Goal: Information Seeking & Learning: Learn about a topic

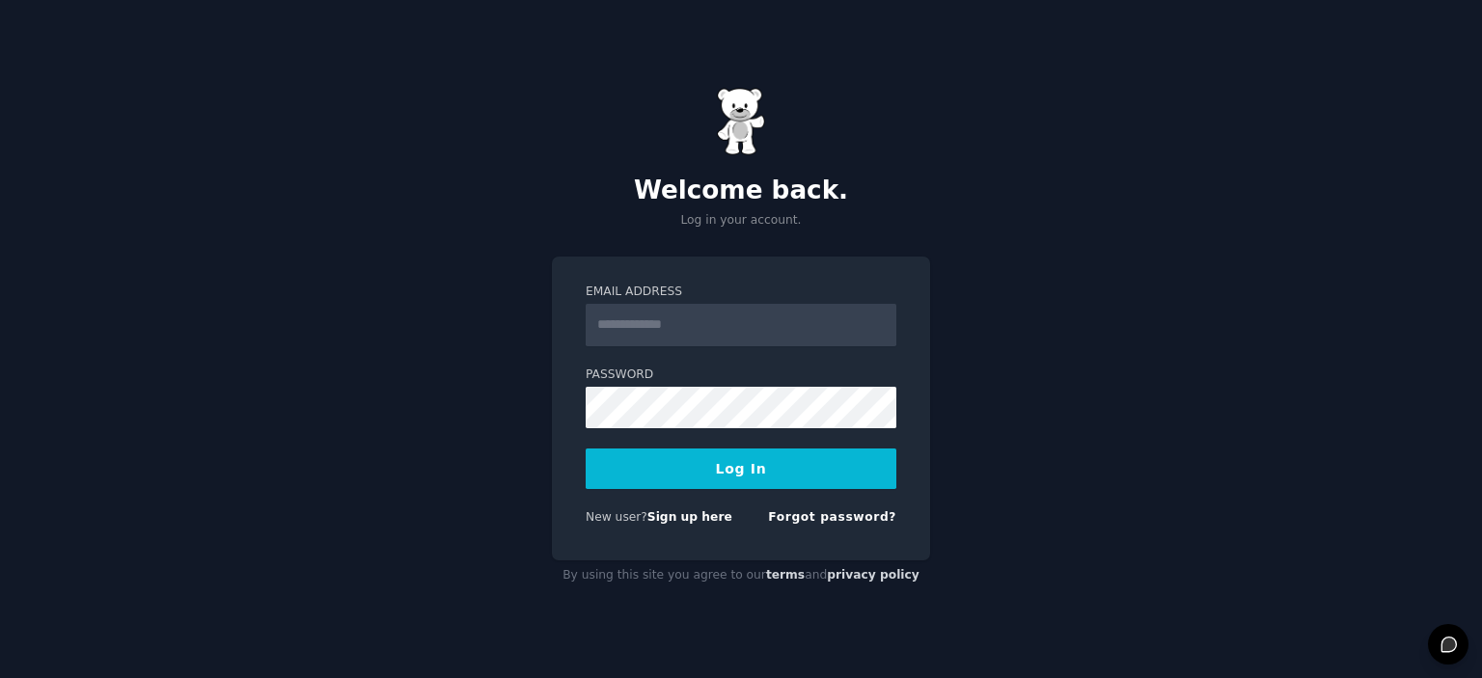
click at [742, 340] on input "Email Address" at bounding box center [741, 325] width 311 height 42
type input "**********"
click at [735, 476] on button "Log In" at bounding box center [741, 469] width 311 height 41
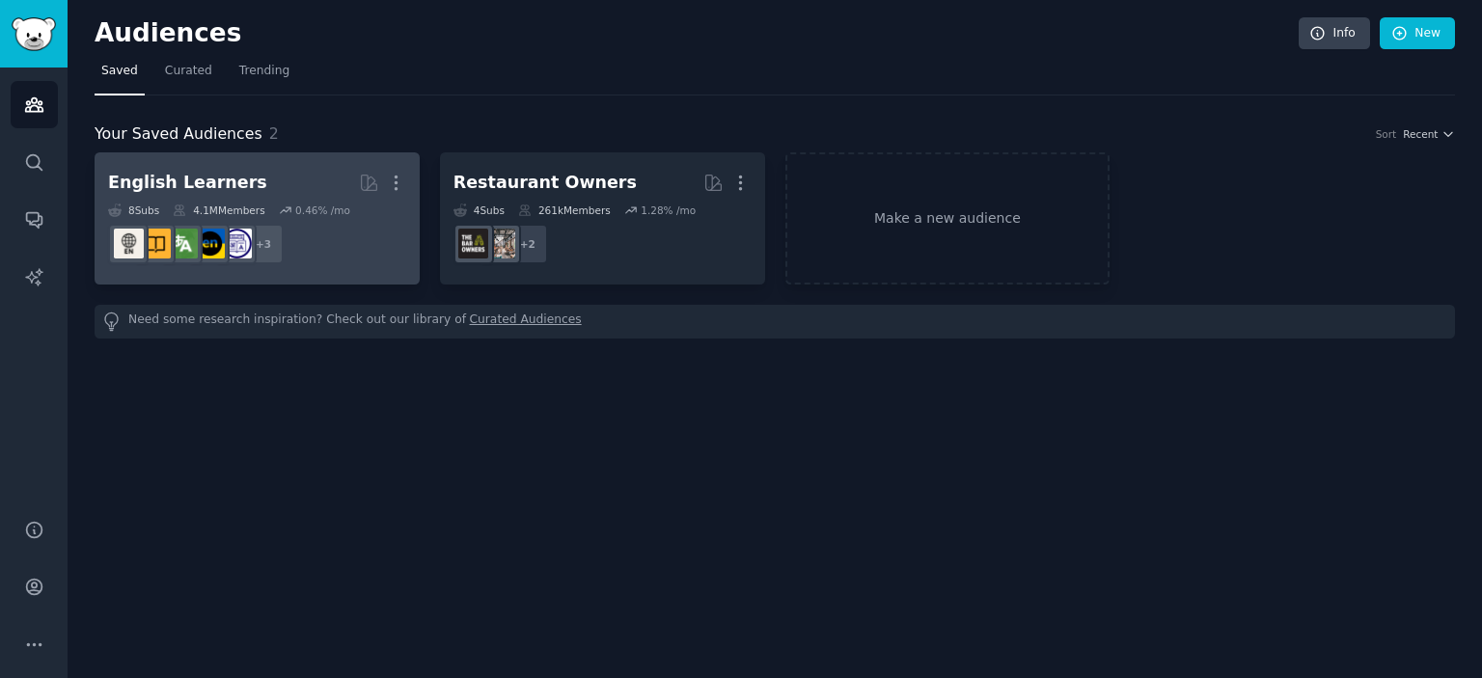
click at [207, 184] on div "English Learners" at bounding box center [187, 183] width 159 height 24
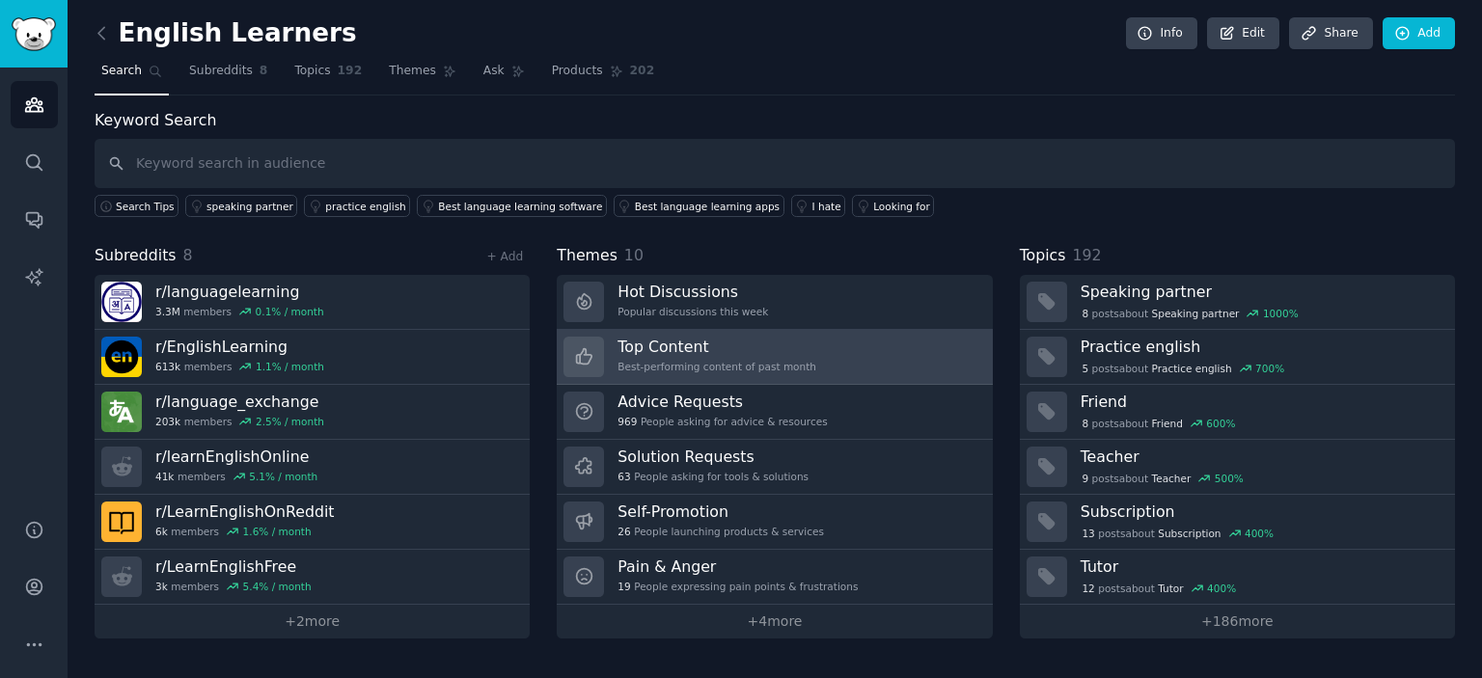
click at [725, 357] on div "Top Content Best-performing content of past month" at bounding box center [716, 357] width 199 height 41
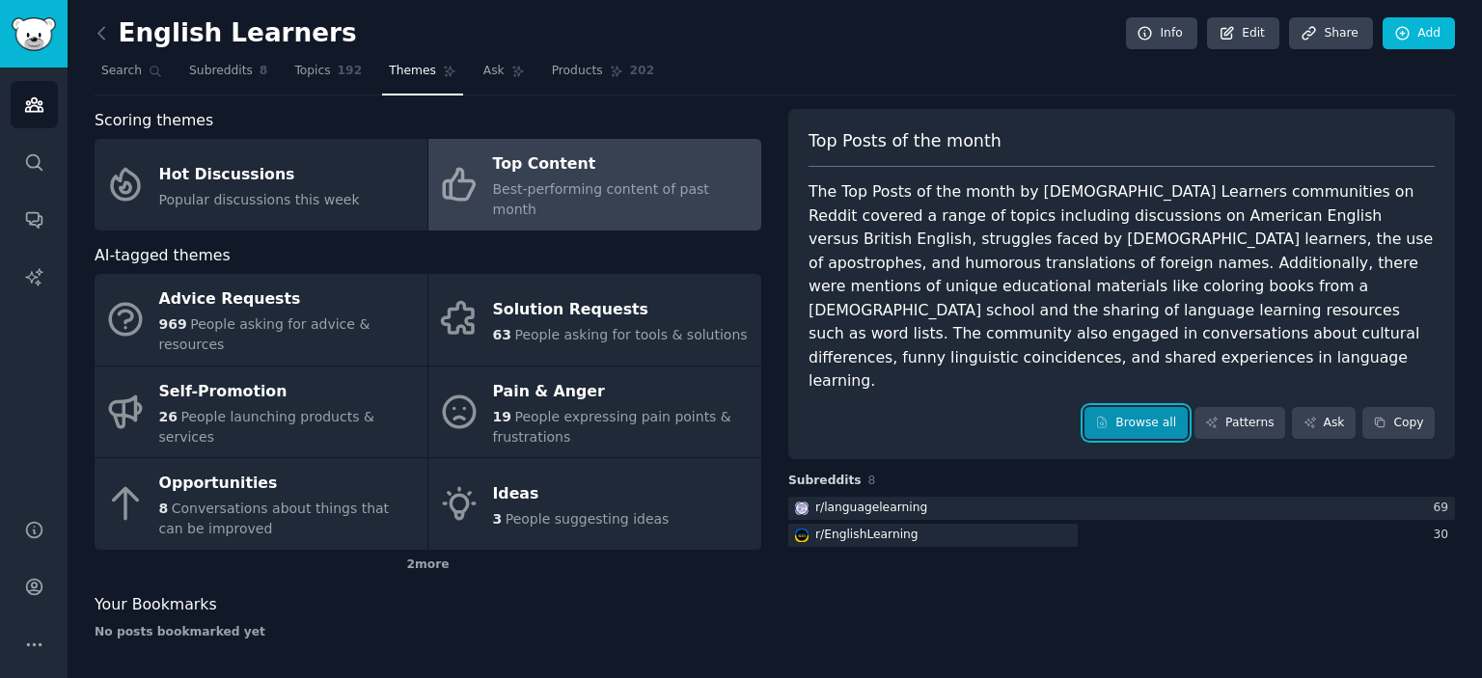
click at [1158, 407] on link "Browse all" at bounding box center [1135, 423] width 103 height 33
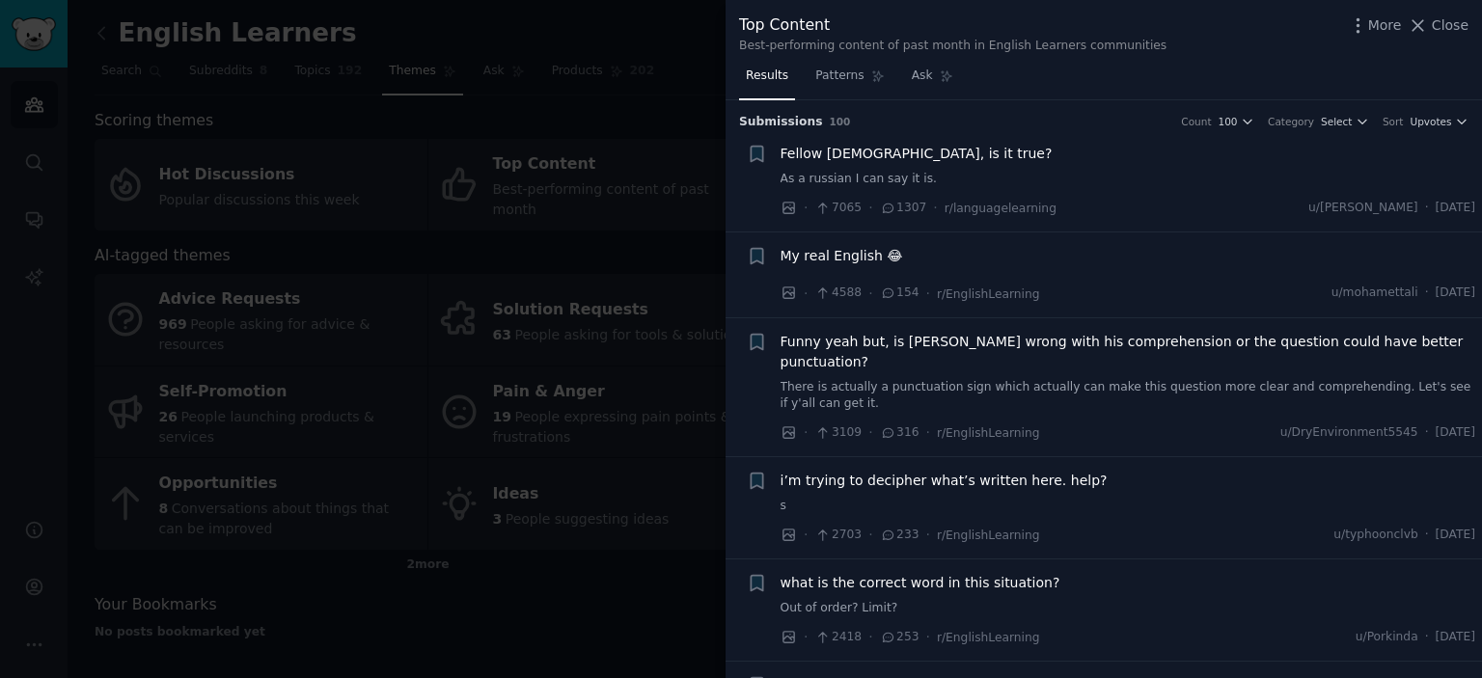
click at [987, 169] on div "Fellow Europeans, is it true? As a russian I can say it is." at bounding box center [1127, 166] width 695 height 44
click at [1088, 347] on span "Funny yeah but, is [PERSON_NAME] wrong with his comprehension or the question c…" at bounding box center [1127, 352] width 695 height 41
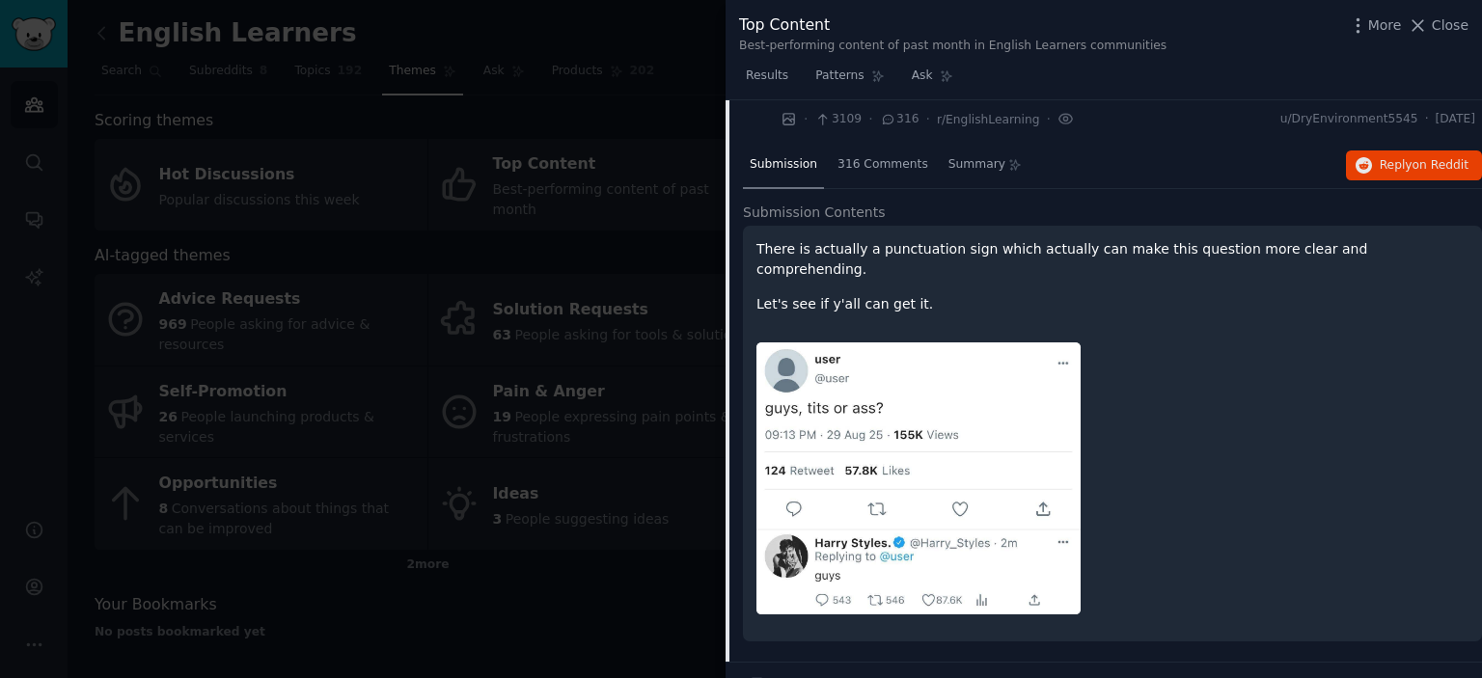
scroll to position [121, 0]
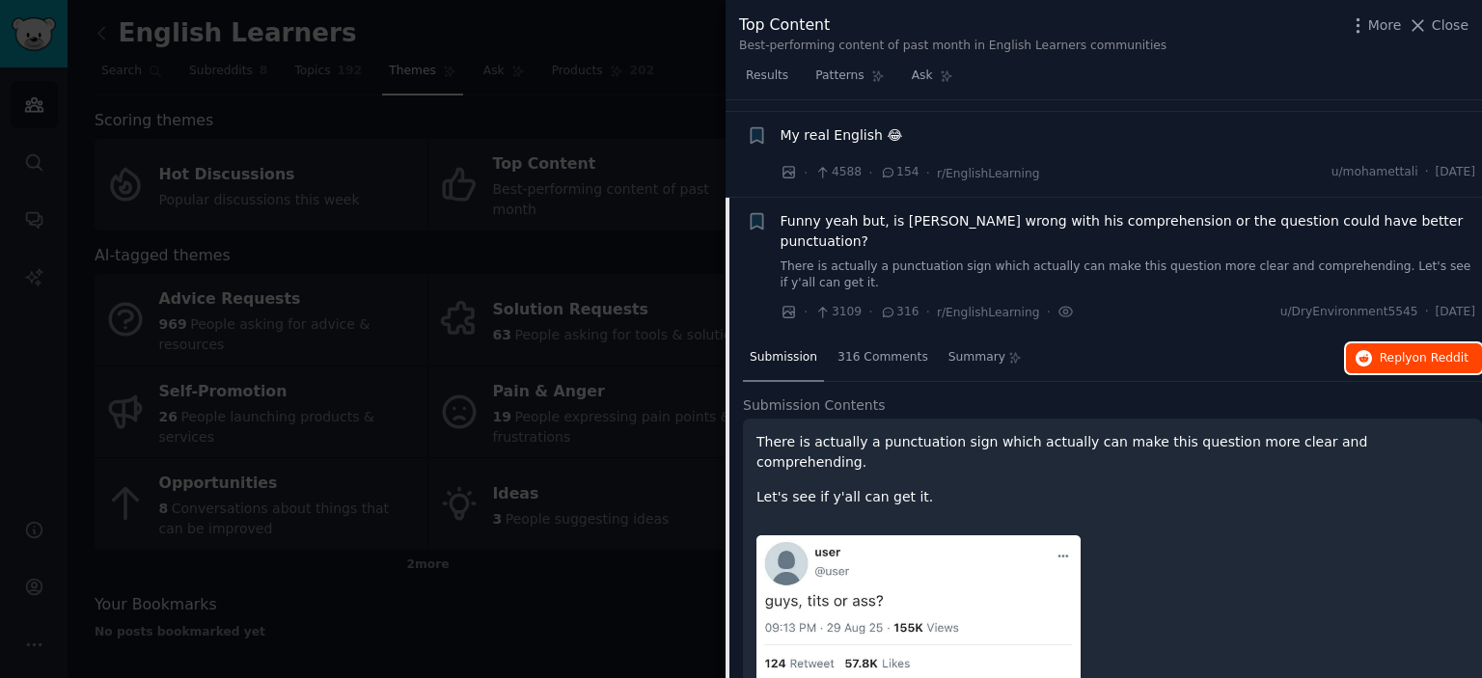
click at [1400, 350] on span "Reply on Reddit" at bounding box center [1423, 358] width 89 height 17
click at [1146, 259] on link "There is actually a punctuation sign which actually can make this question more…" at bounding box center [1127, 276] width 695 height 34
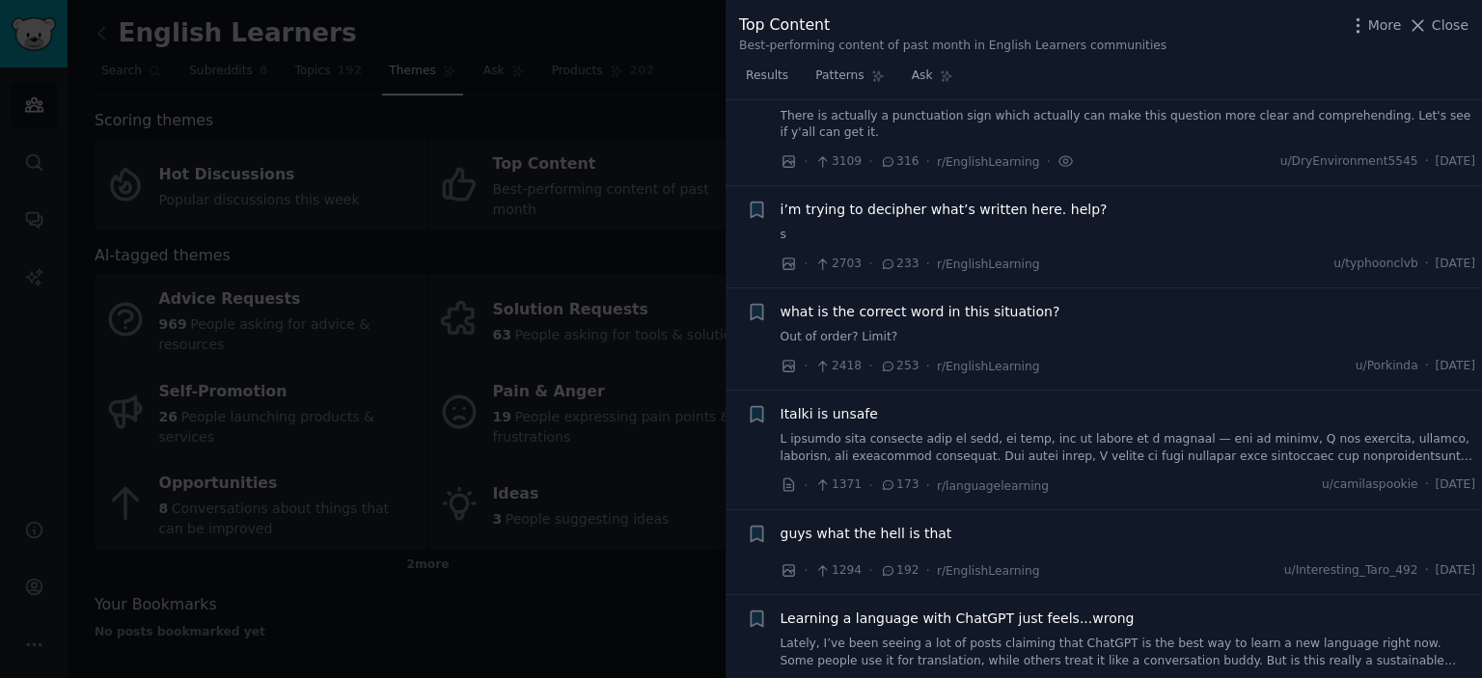
scroll to position [314, 0]
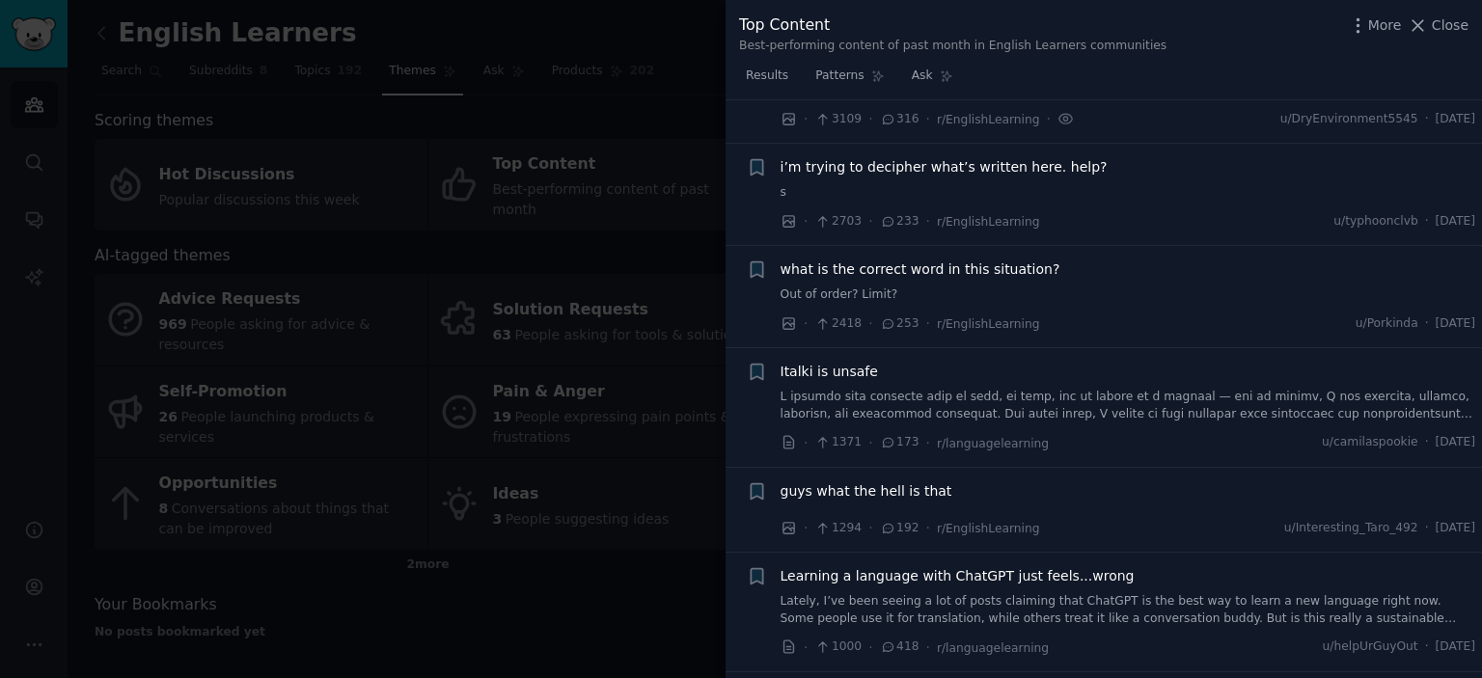
click at [1130, 389] on link at bounding box center [1127, 406] width 695 height 34
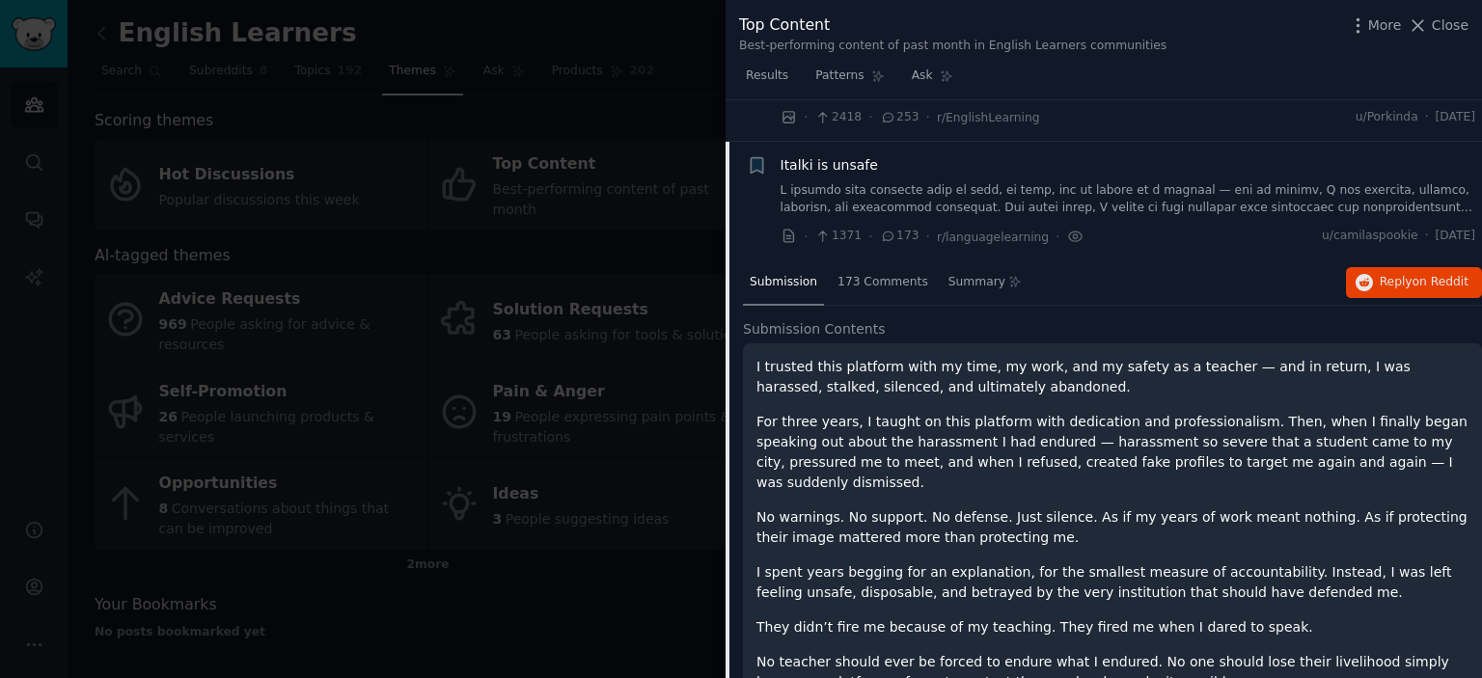
scroll to position [524, 0]
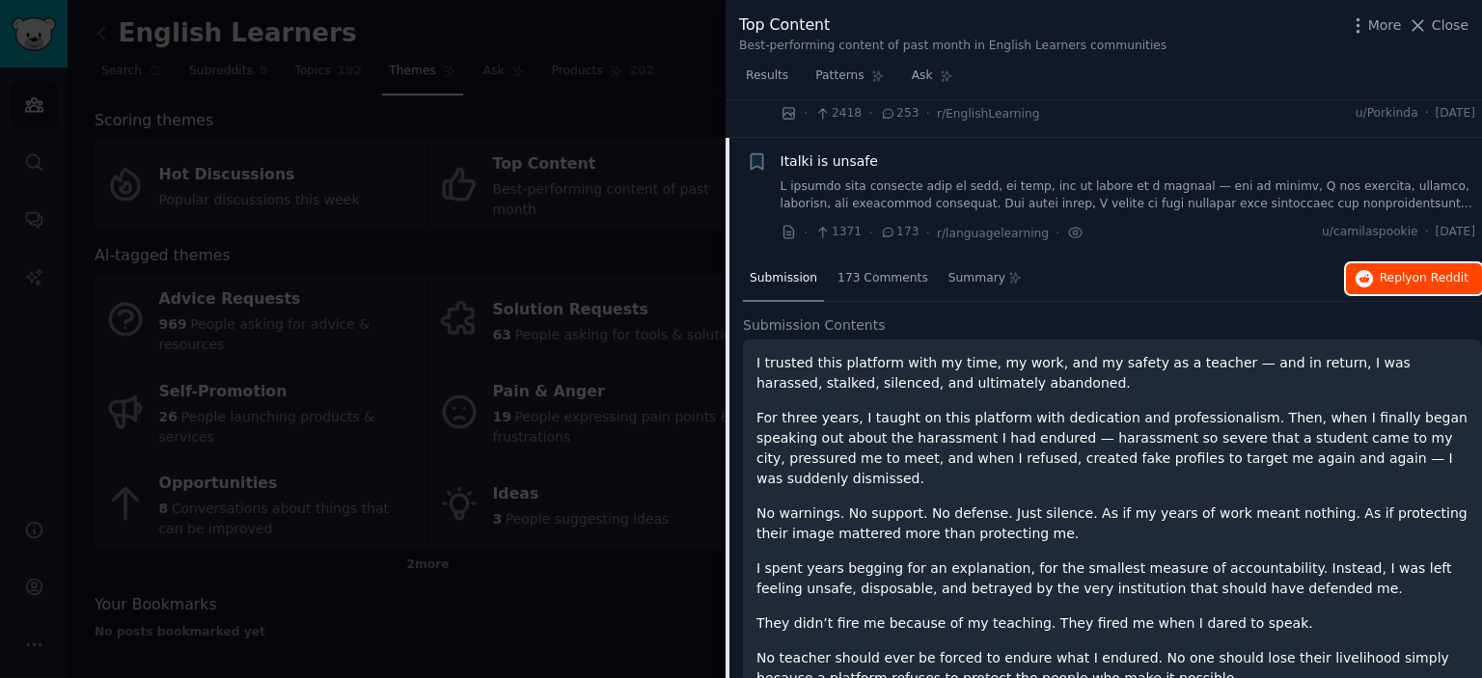
click at [1385, 270] on span "Reply on Reddit" at bounding box center [1423, 278] width 89 height 17
click at [1424, 28] on icon at bounding box center [1418, 25] width 11 height 11
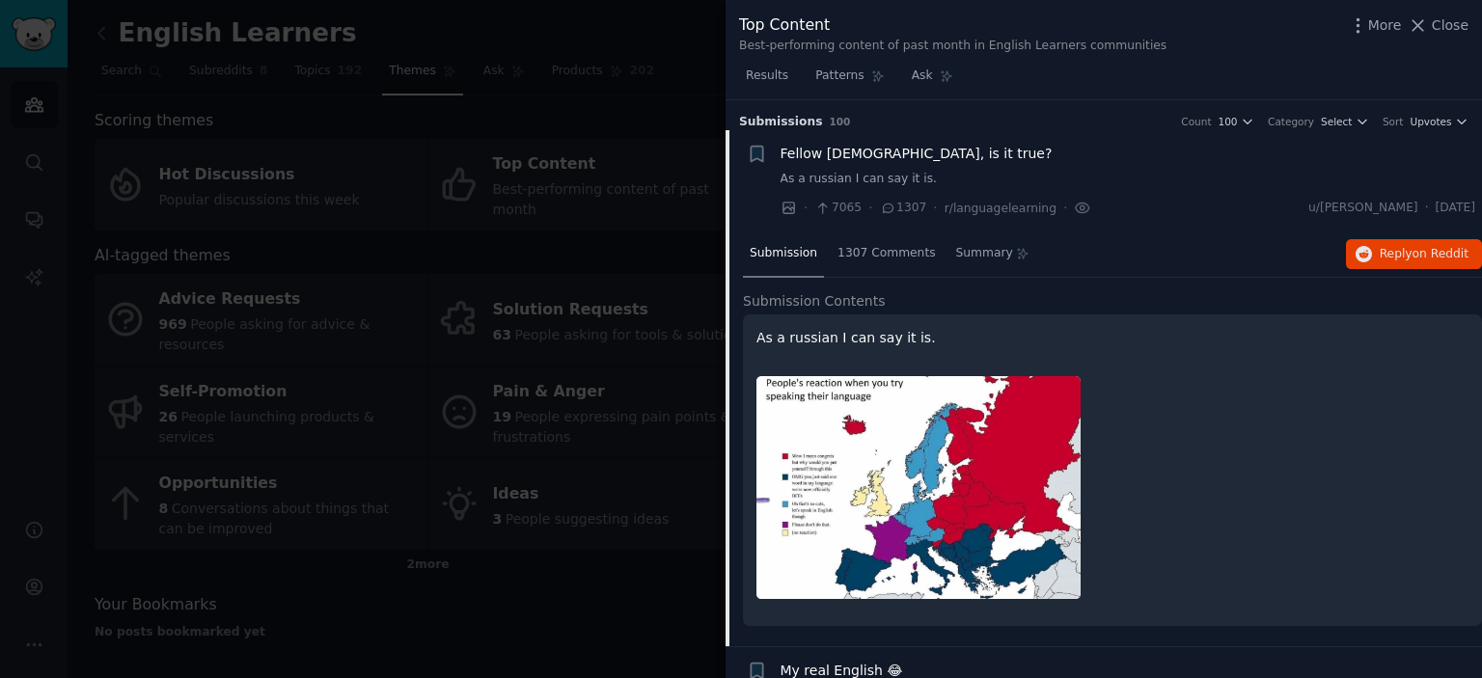
click at [864, 153] on span "Fellow [DEMOGRAPHIC_DATA], is it true?" at bounding box center [916, 154] width 272 height 20
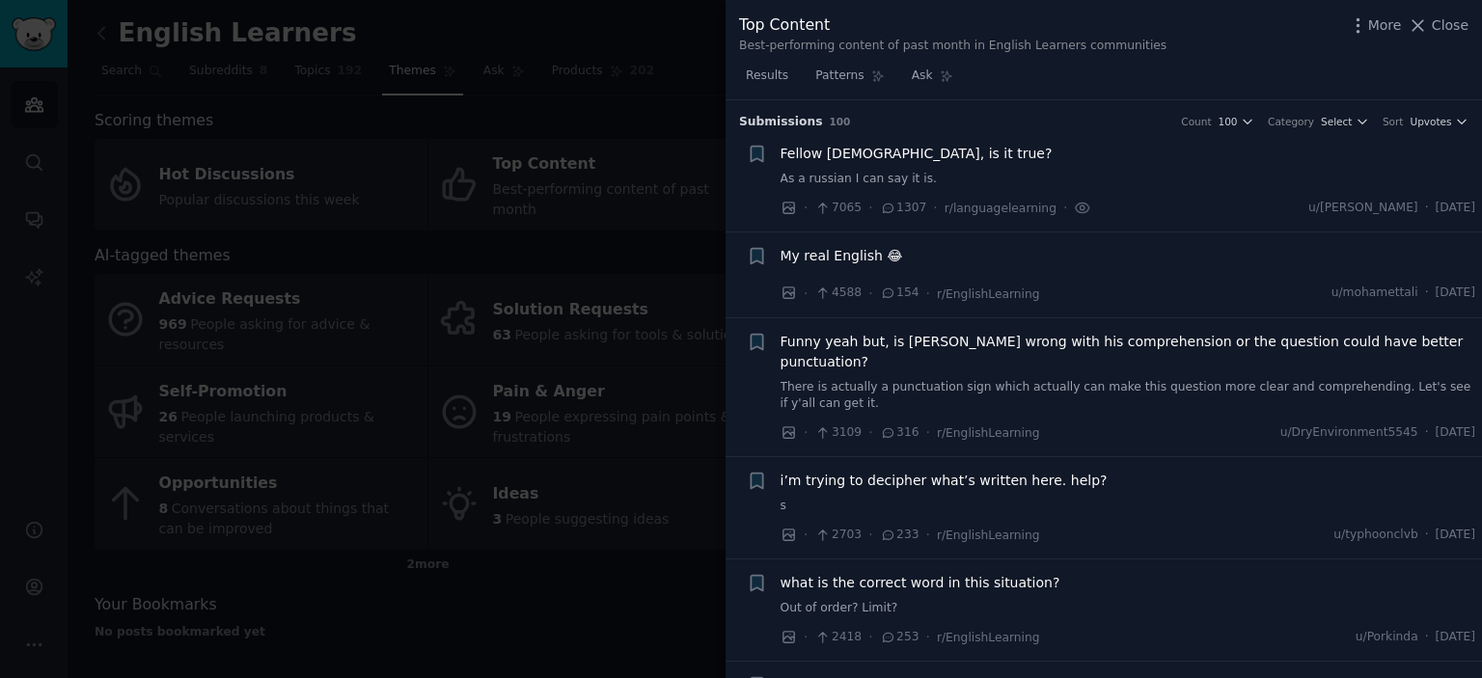
scroll to position [30, 0]
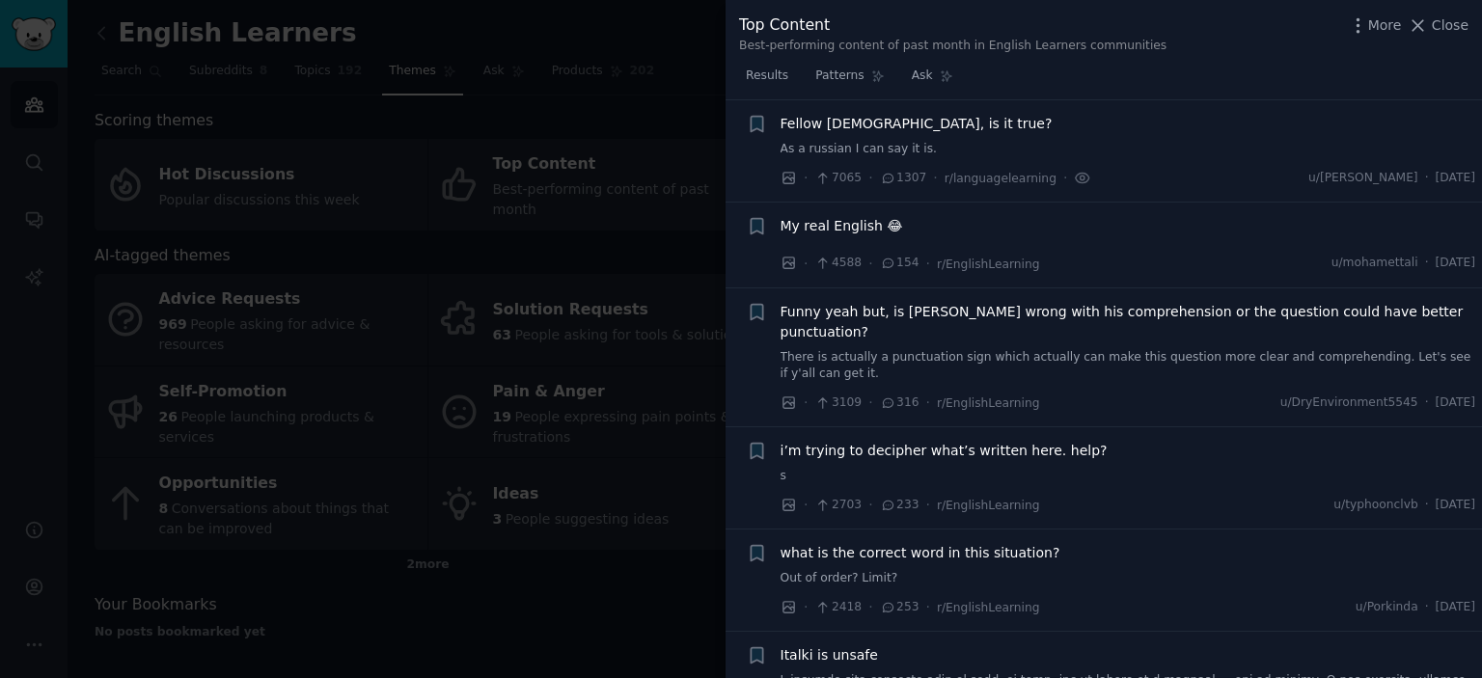
click at [872, 130] on span "Fellow [DEMOGRAPHIC_DATA], is it true?" at bounding box center [916, 124] width 272 height 20
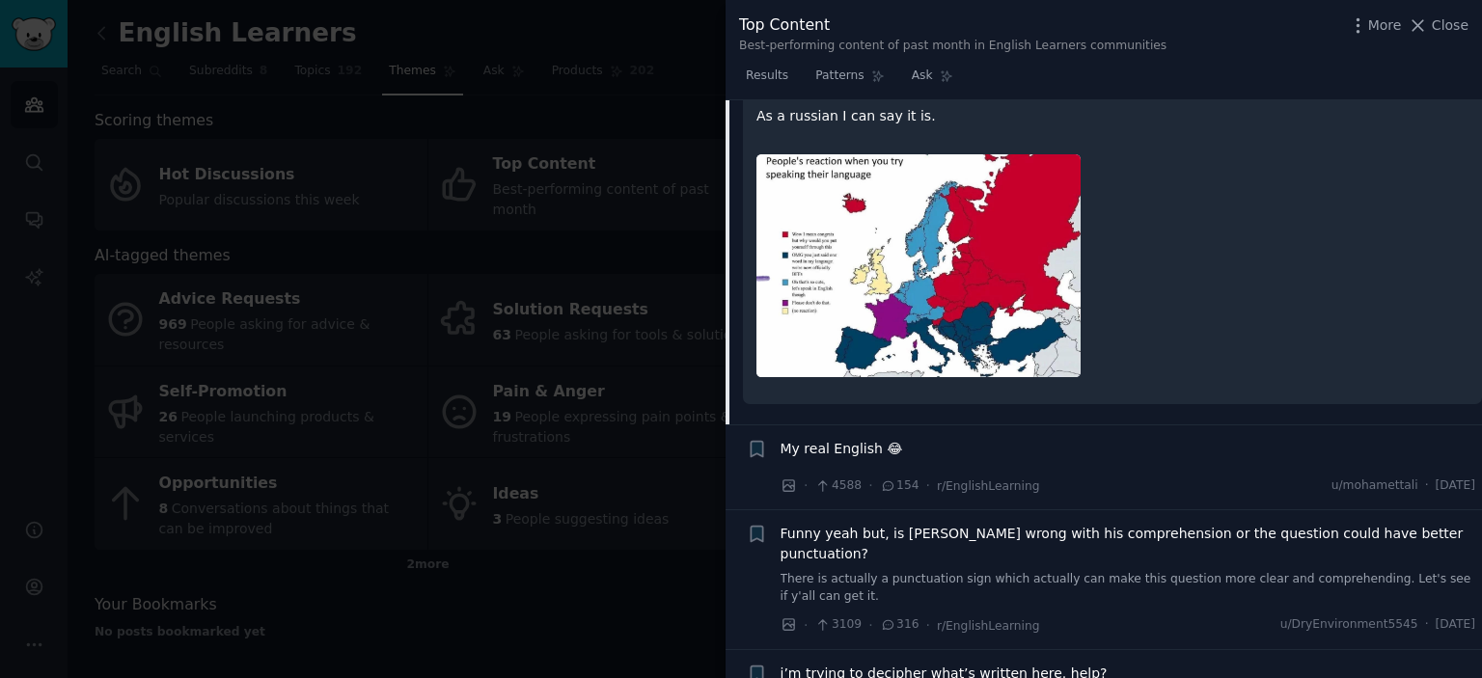
scroll to position [223, 0]
click at [876, 265] on img at bounding box center [918, 264] width 324 height 223
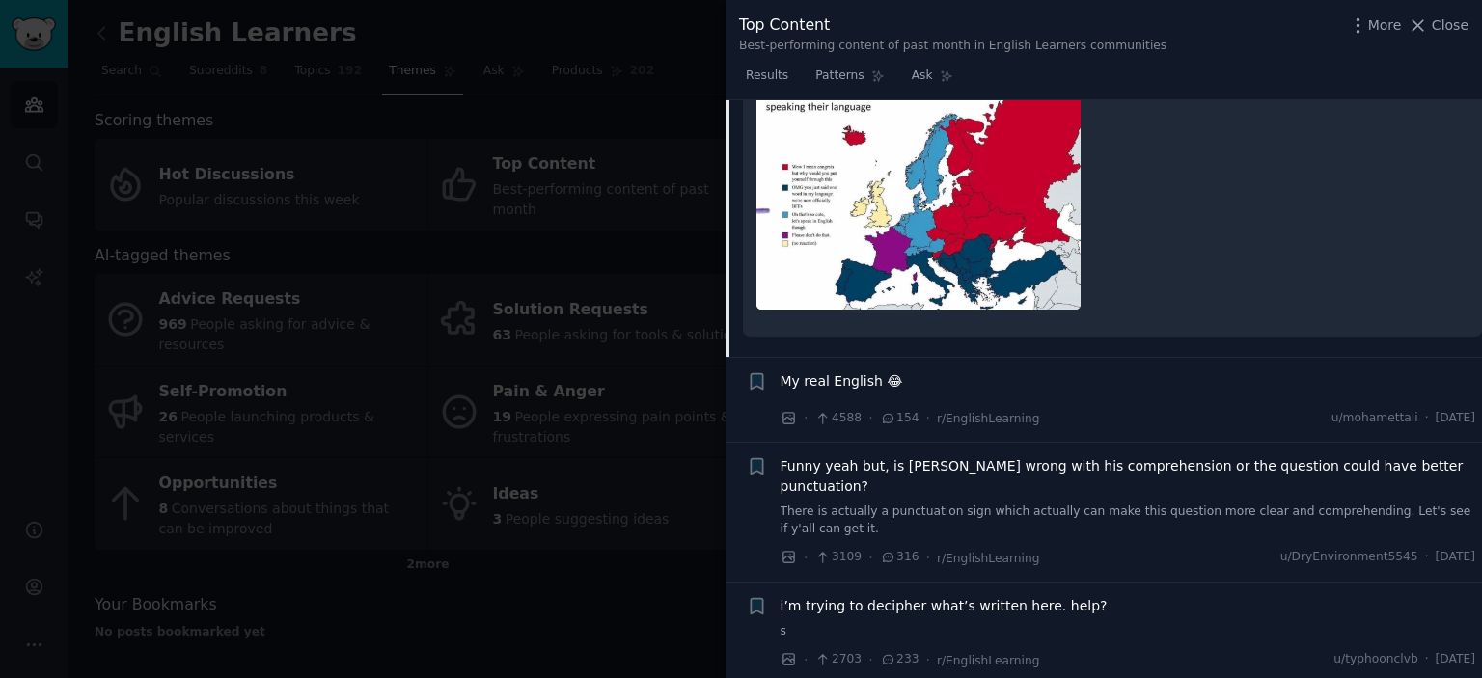
scroll to position [0, 0]
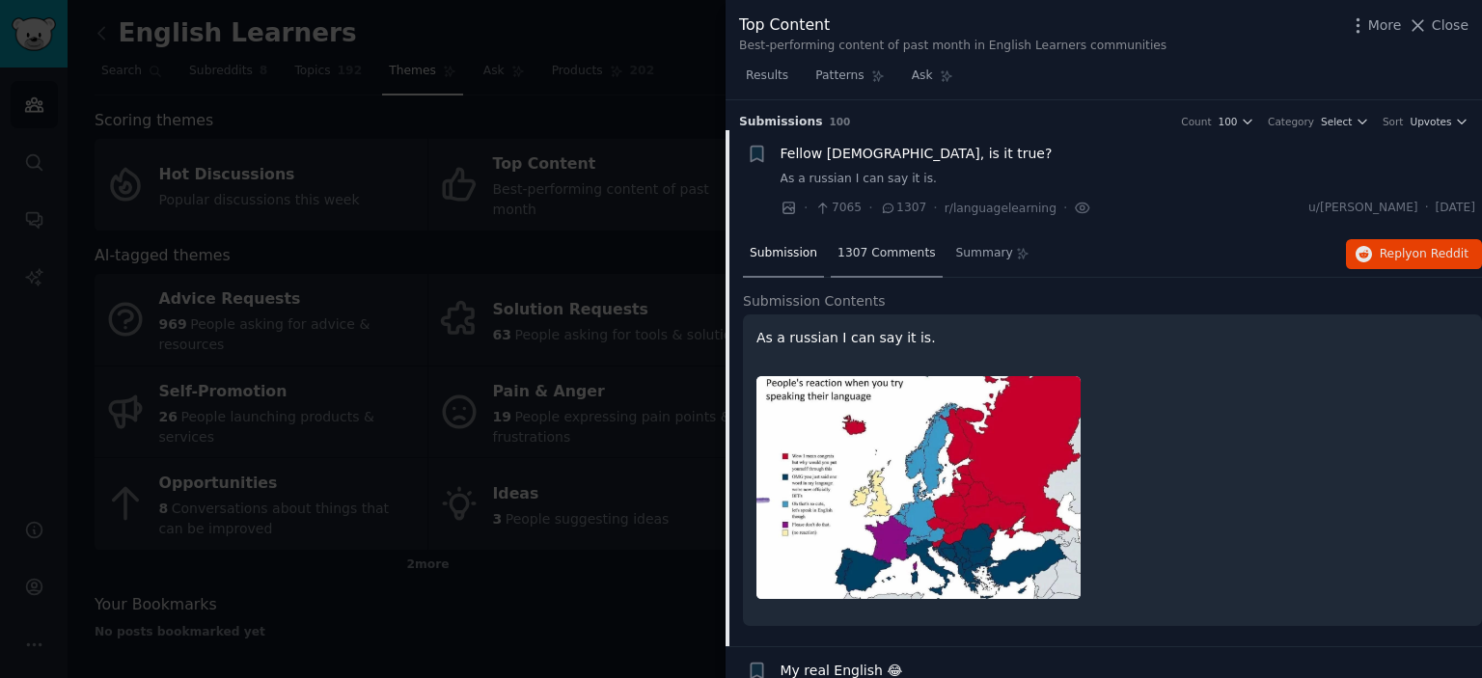
click at [838, 258] on span "1307 Comments" at bounding box center [885, 253] width 97 height 17
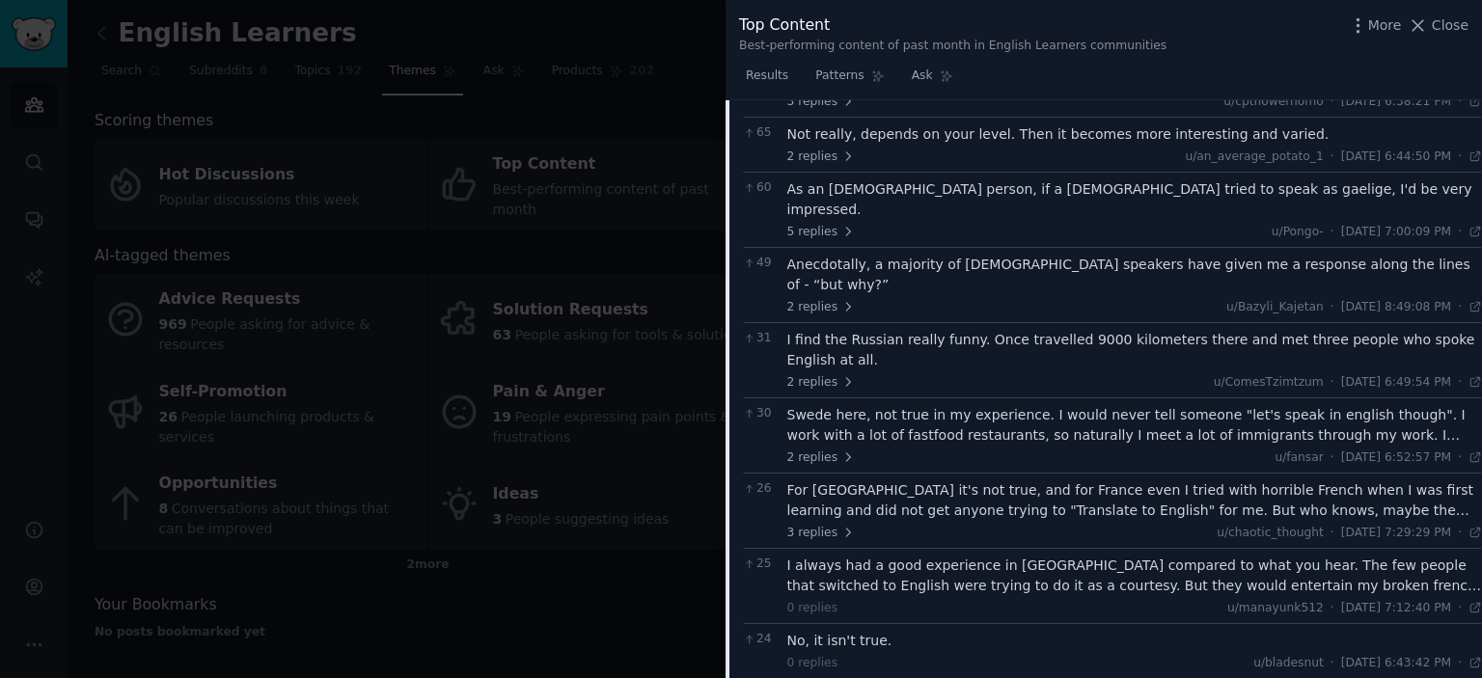
scroll to position [965, 0]
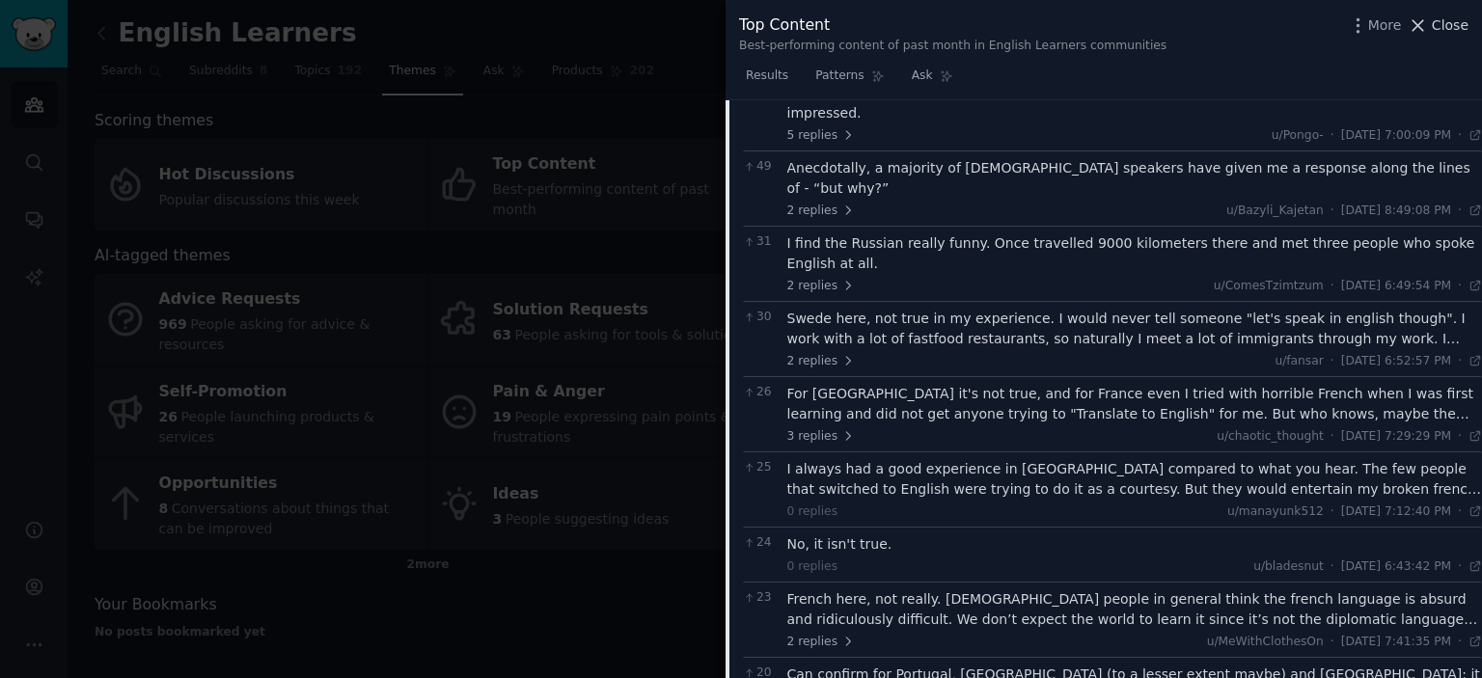
click at [1428, 19] on icon at bounding box center [1417, 25] width 20 height 20
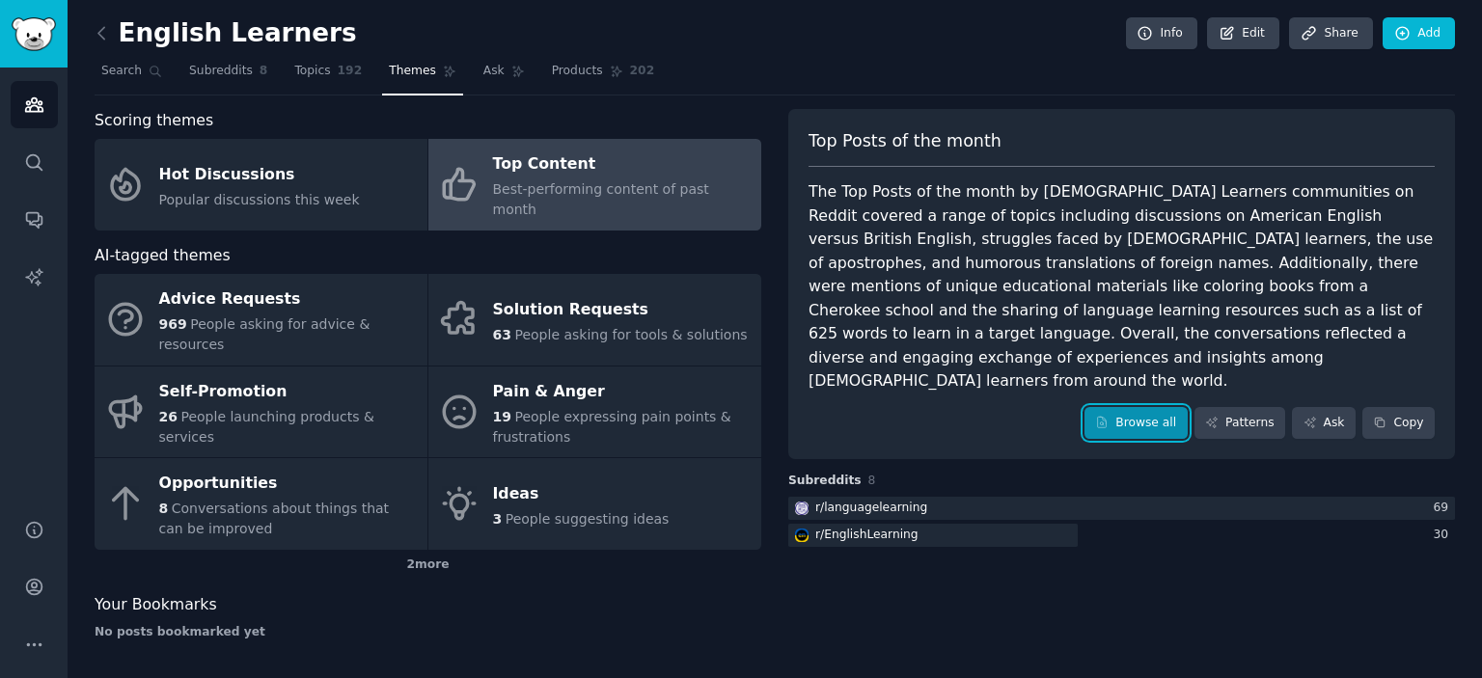
click at [1170, 407] on link "Browse all" at bounding box center [1135, 423] width 103 height 33
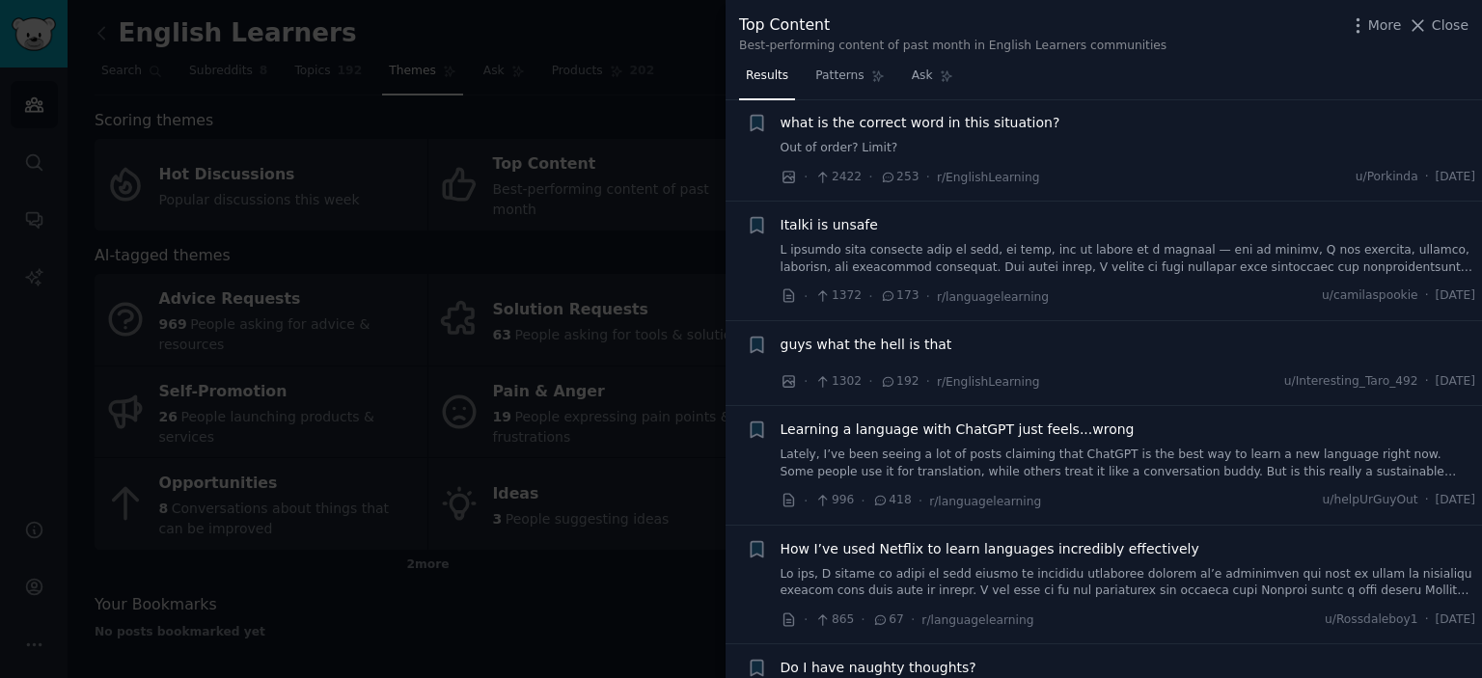
scroll to position [579, 0]
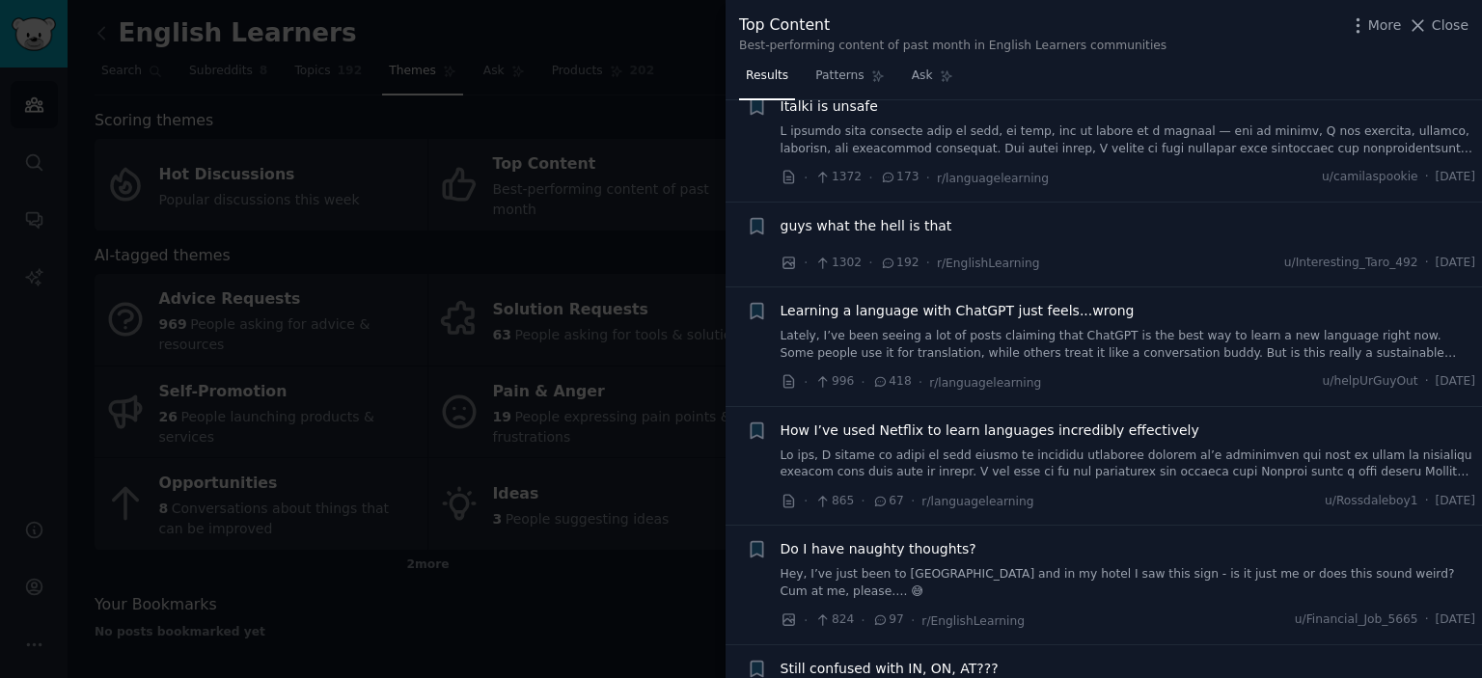
click at [1024, 301] on span "Learning a language with ChatGPT just feels...wrong" at bounding box center [957, 311] width 354 height 20
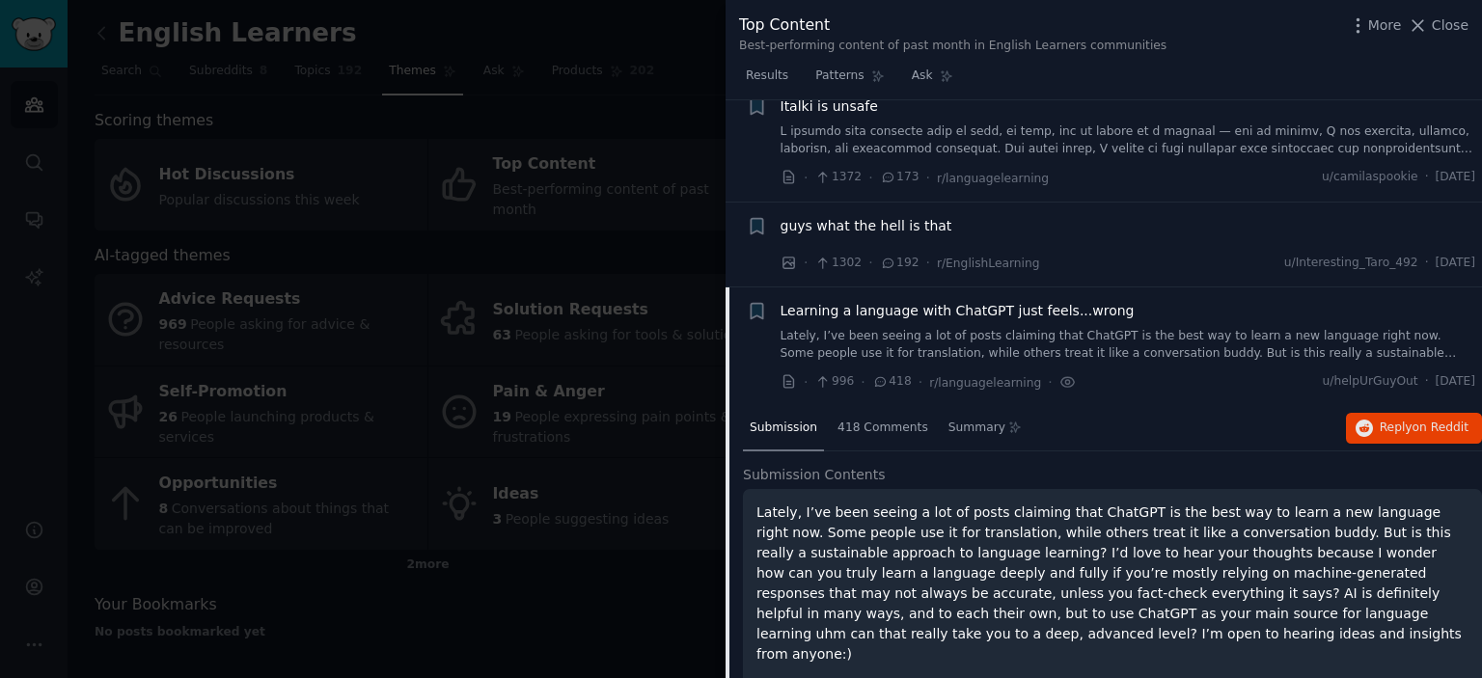
scroll to position [727, 0]
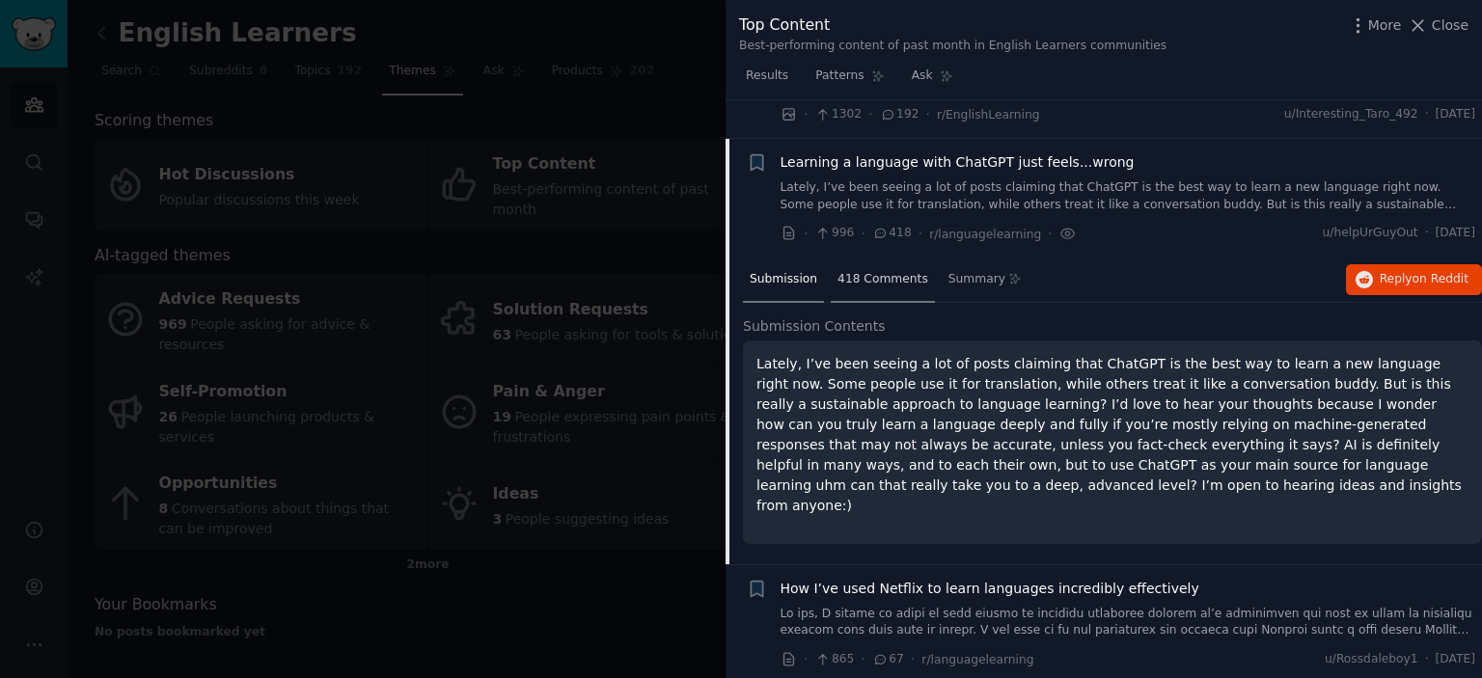
click at [873, 258] on div "418 Comments" at bounding box center [883, 281] width 104 height 46
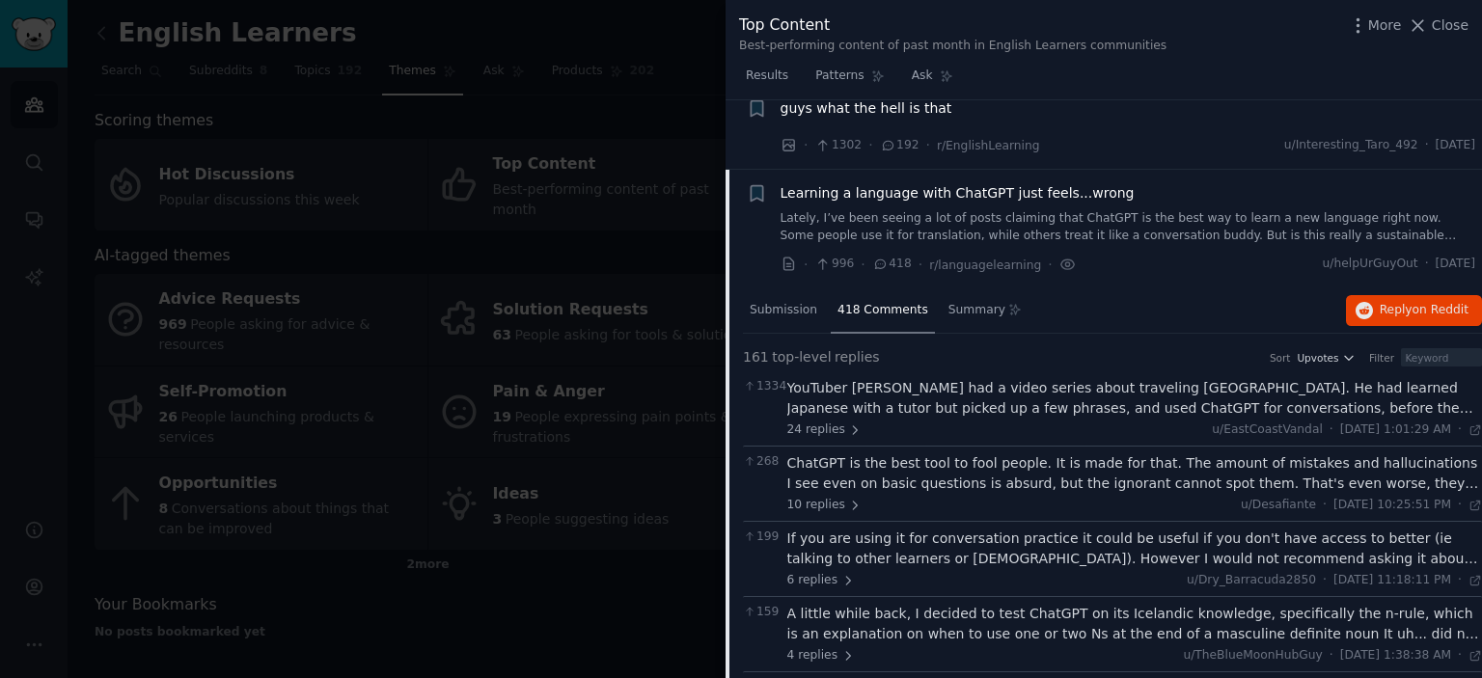
scroll to position [631, 0]
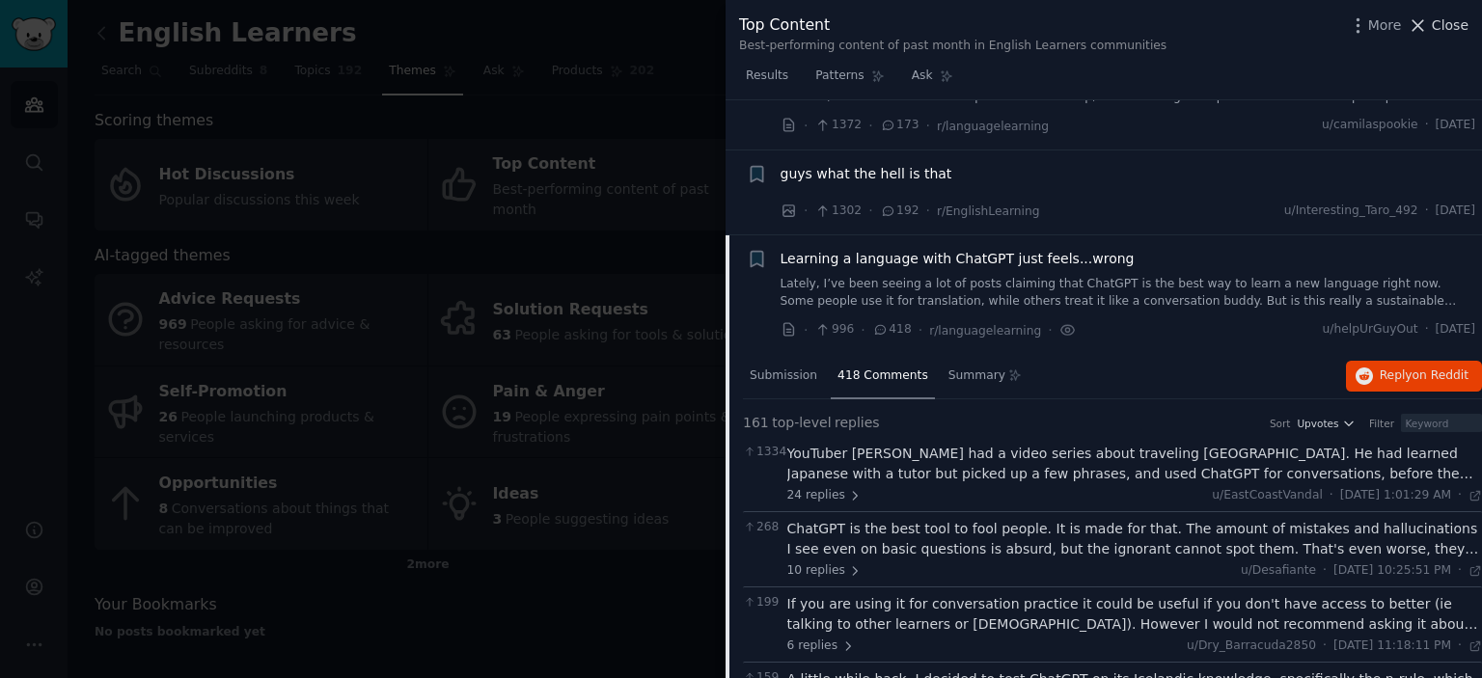
click at [1427, 34] on icon at bounding box center [1417, 25] width 20 height 20
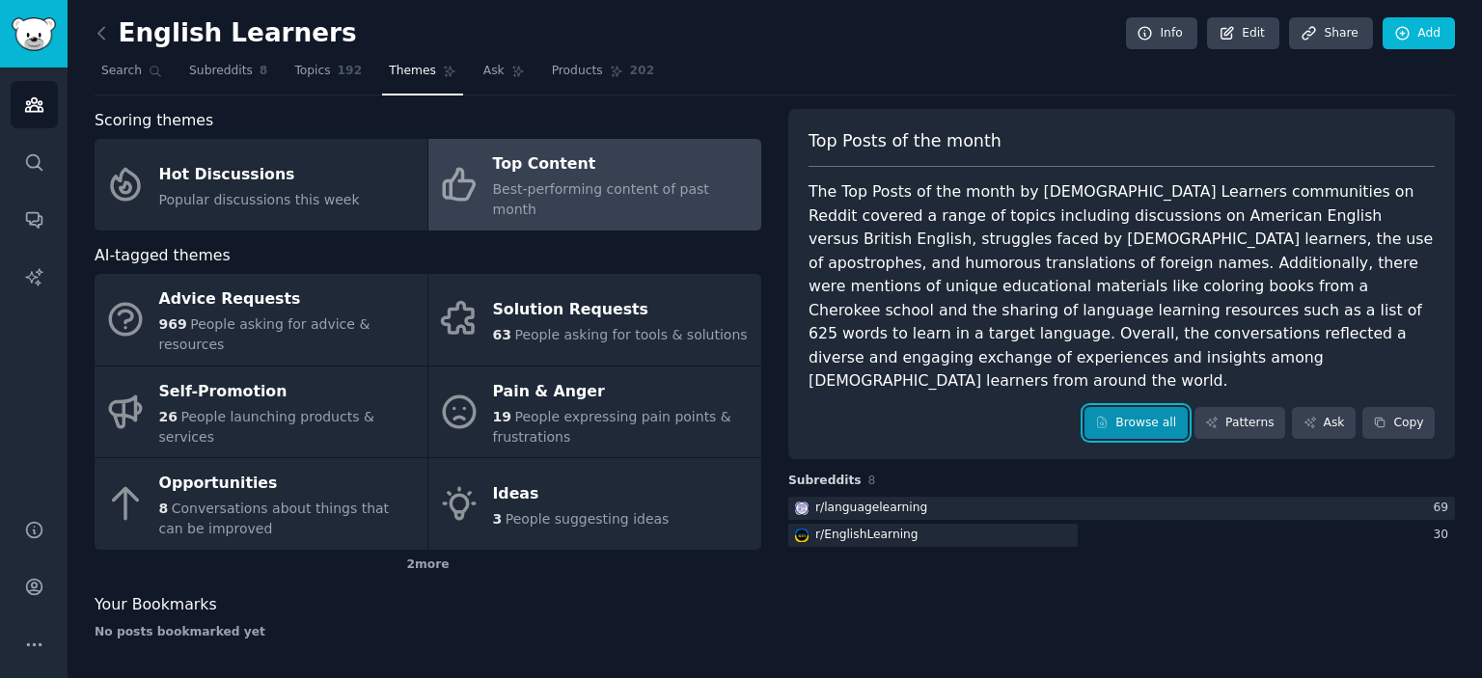
click at [1164, 407] on link "Browse all" at bounding box center [1135, 423] width 103 height 33
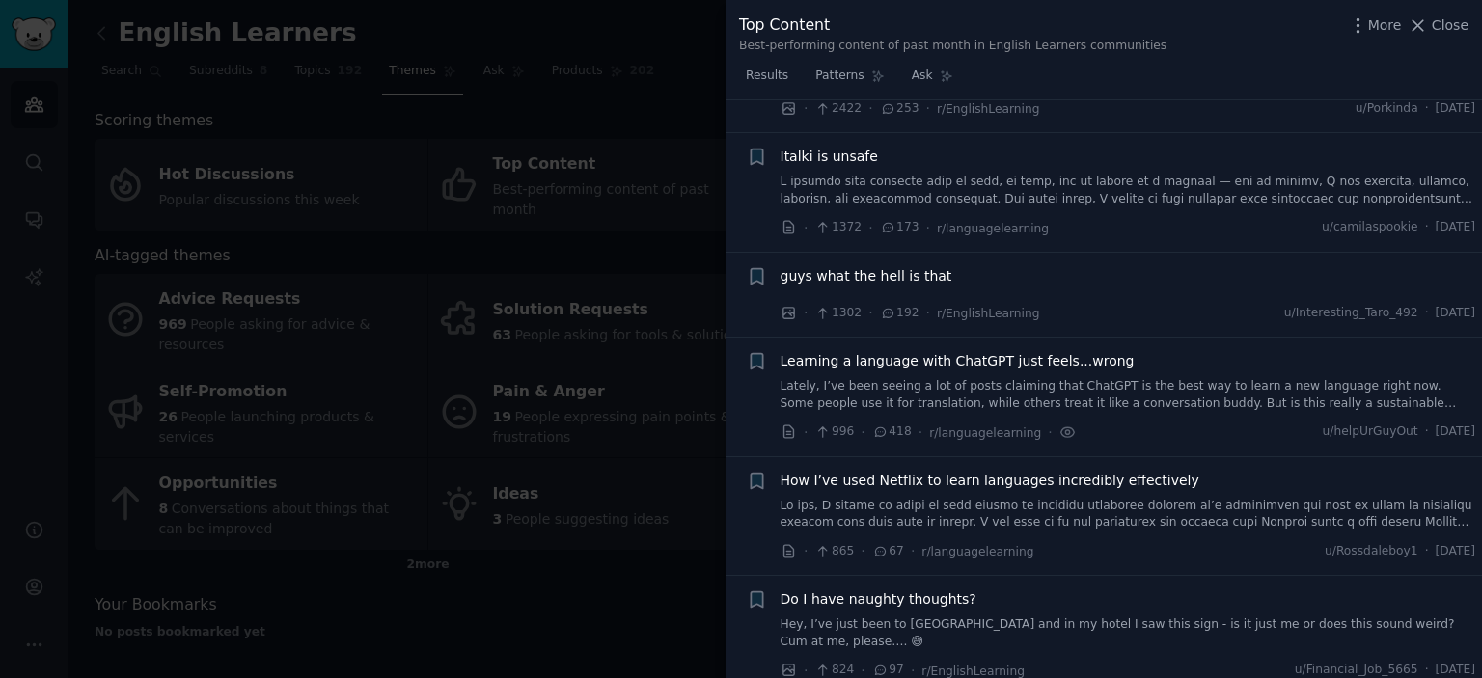
scroll to position [579, 0]
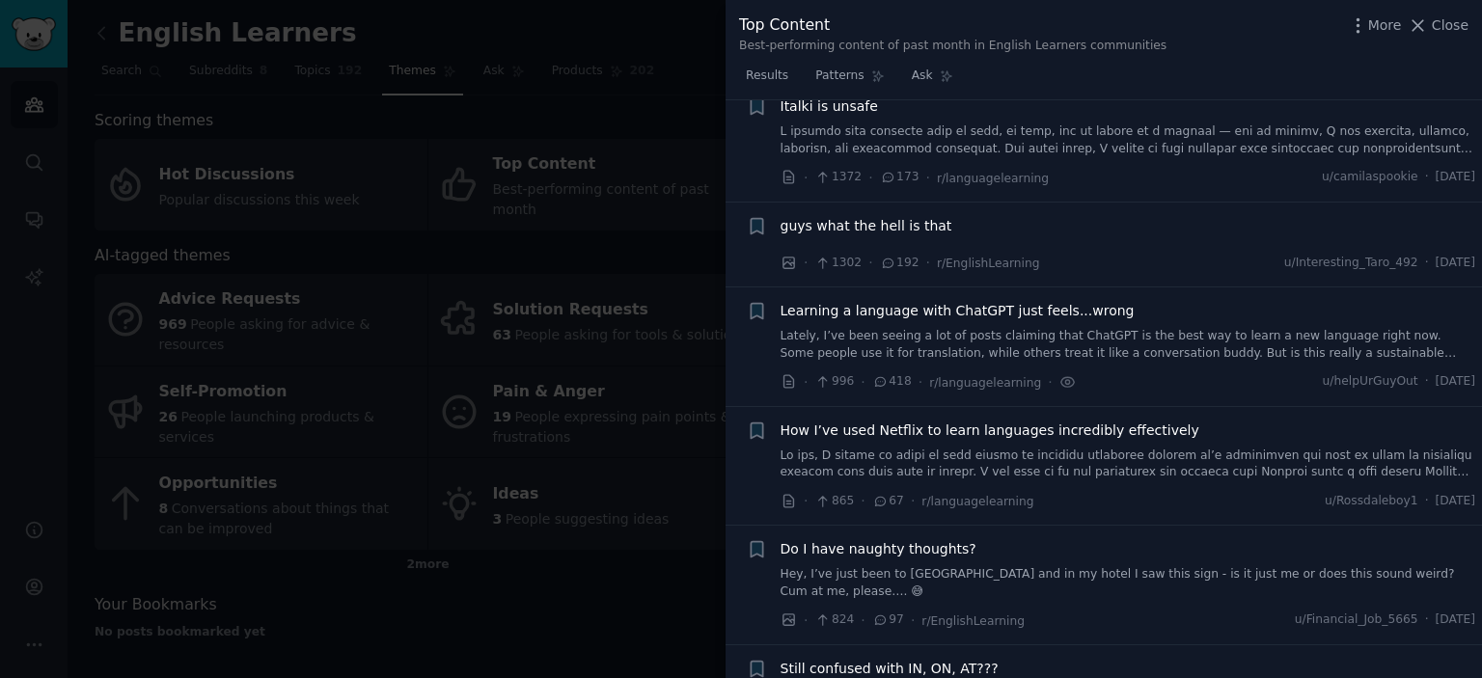
click at [1044, 301] on span "Learning a language with ChatGPT just feels...wrong" at bounding box center [957, 311] width 354 height 20
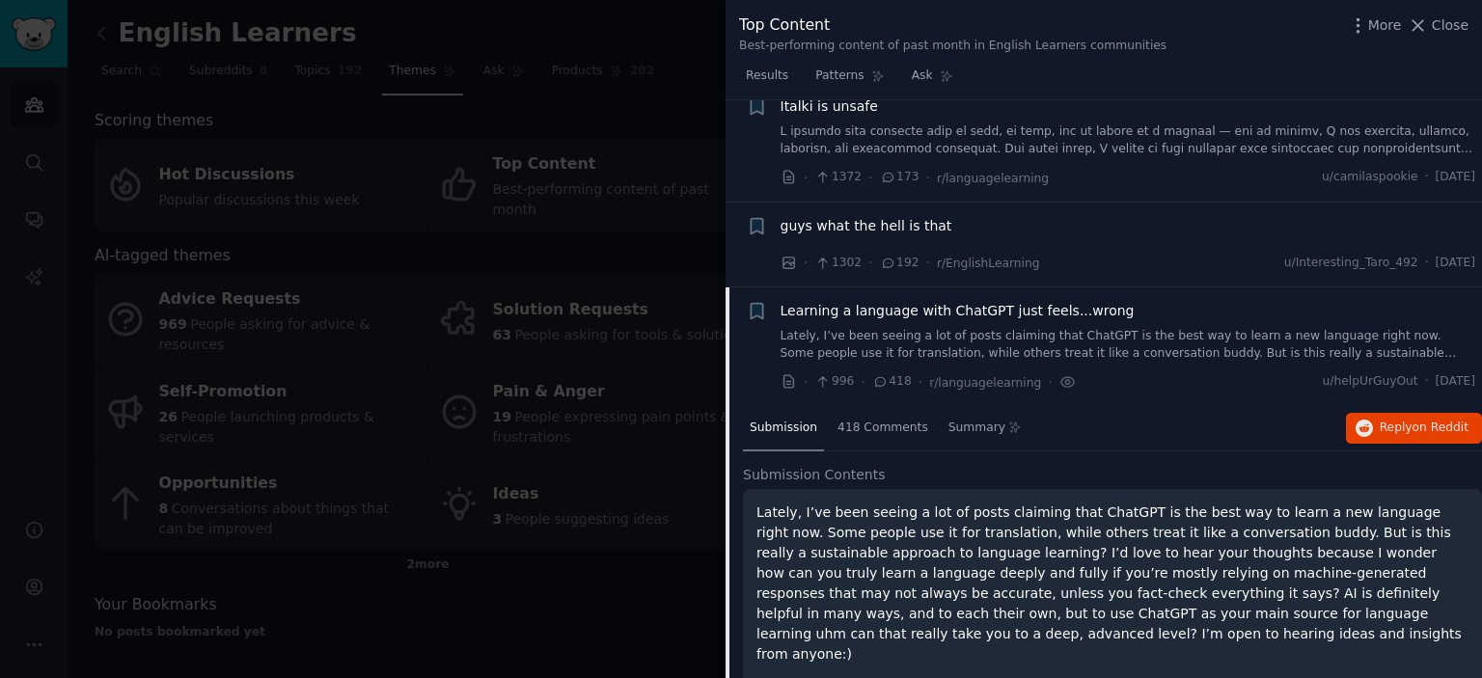
scroll to position [727, 0]
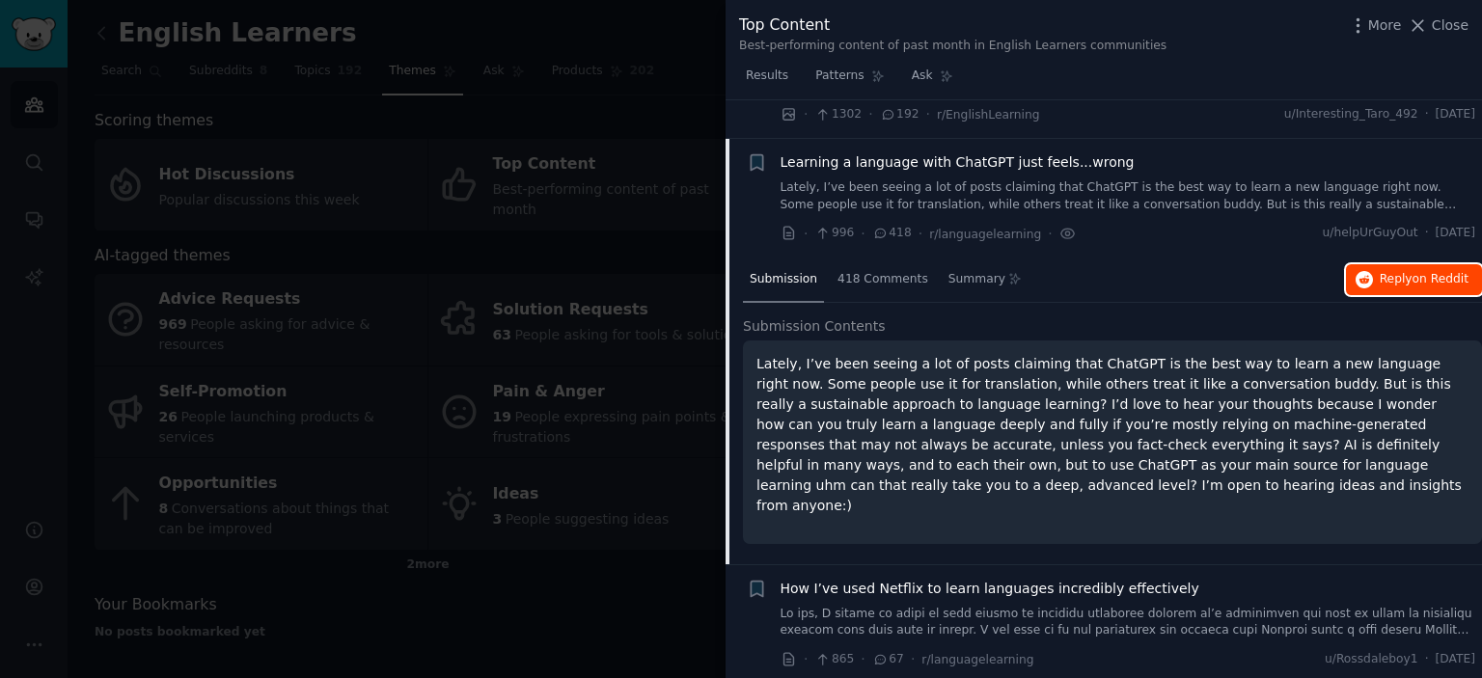
click at [1435, 272] on span "on Reddit" at bounding box center [1440, 279] width 56 height 14
